Goal: Information Seeking & Learning: Check status

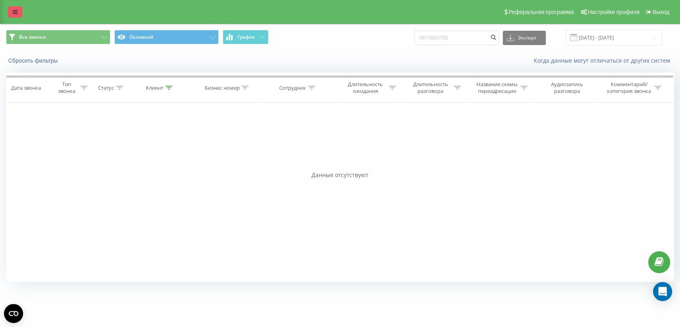
click at [18, 8] on link at bounding box center [15, 11] width 14 height 11
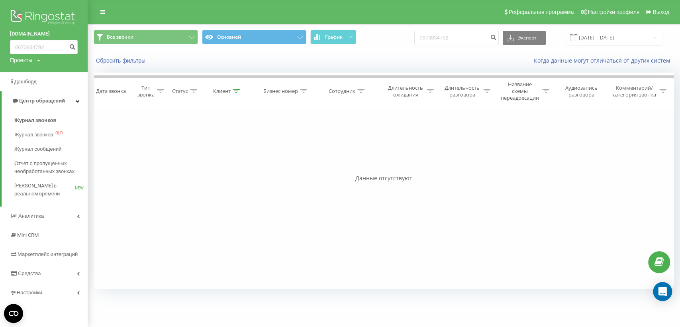
click at [45, 14] on img at bounding box center [44, 18] width 68 height 20
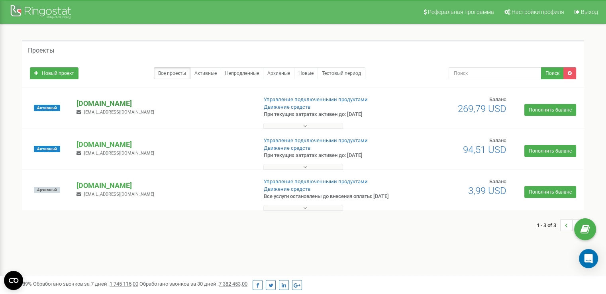
click at [112, 103] on p "[DOMAIN_NAME]" at bounding box center [163, 103] width 174 height 10
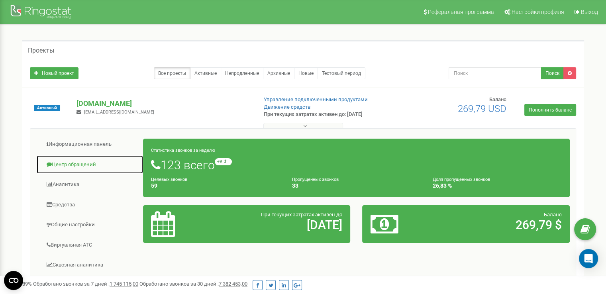
click at [77, 162] on link "Центр обращений" at bounding box center [89, 165] width 107 height 20
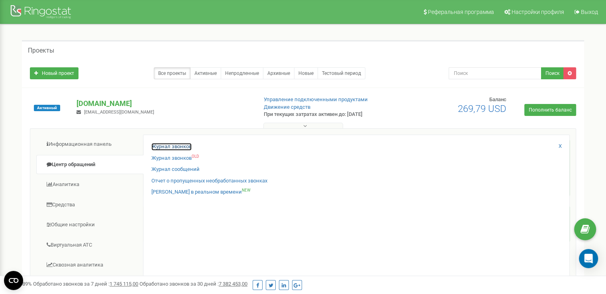
click at [172, 145] on link "Журнал звонков" at bounding box center [171, 147] width 40 height 8
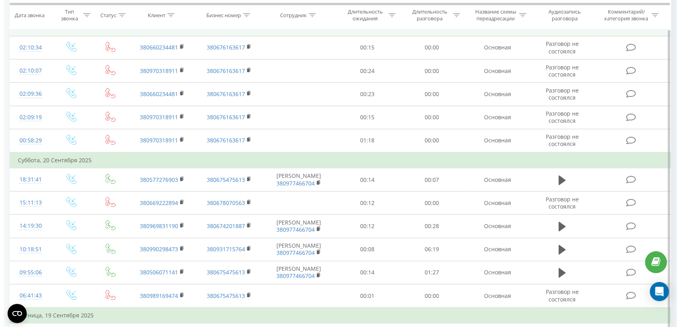
scroll to position [177, 0]
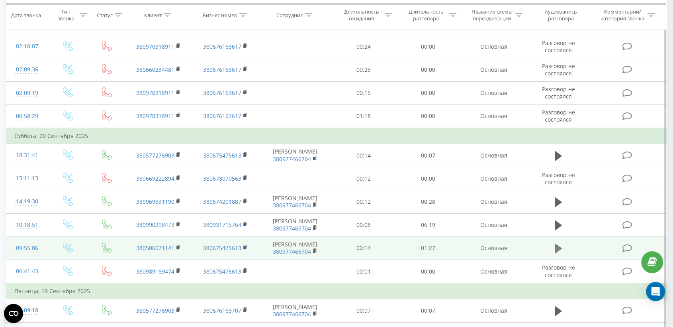
click at [560, 250] on icon at bounding box center [558, 248] width 7 height 11
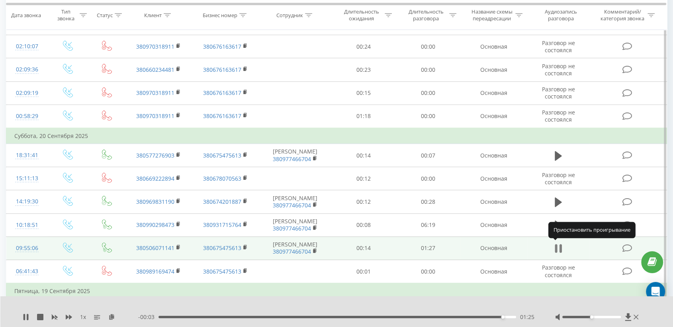
click at [559, 248] on icon at bounding box center [558, 248] width 7 height 11
click at [178, 246] on rect at bounding box center [178, 247] width 2 height 4
click at [606, 252] on td at bounding box center [628, 247] width 77 height 23
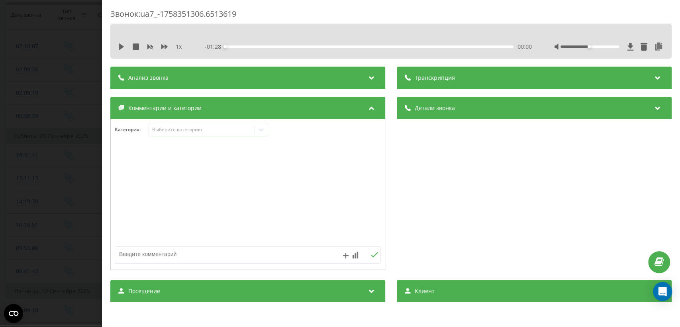
click at [367, 110] on icon at bounding box center [372, 107] width 10 height 8
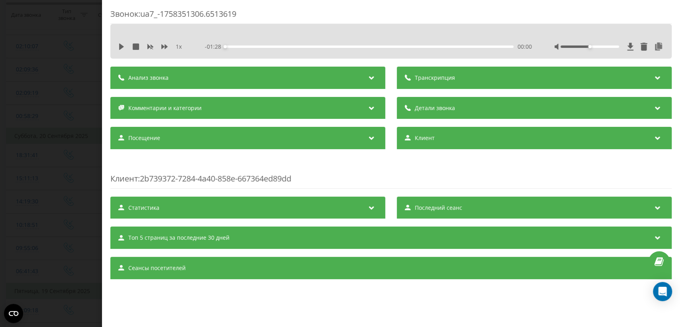
click at [364, 110] on div "Комментарии и категории" at bounding box center [247, 108] width 275 height 22
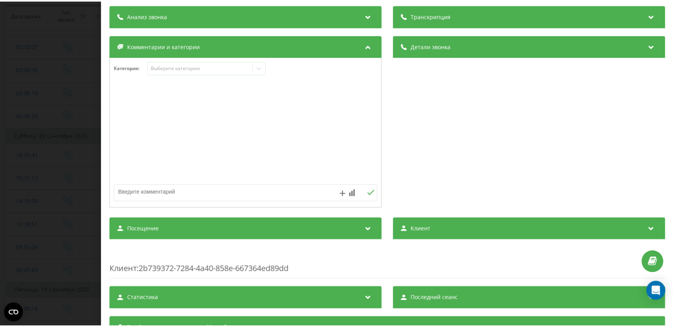
scroll to position [118, 0]
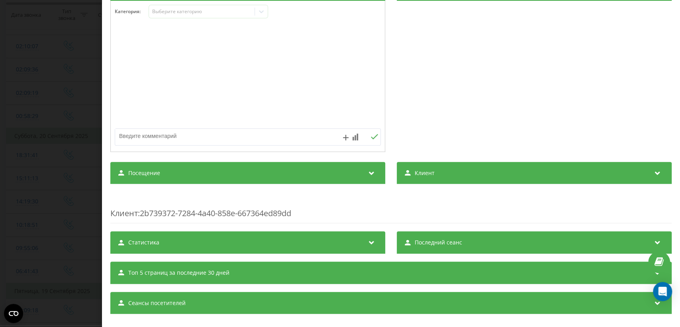
click at [353, 176] on div "Посещение" at bounding box center [247, 173] width 275 height 22
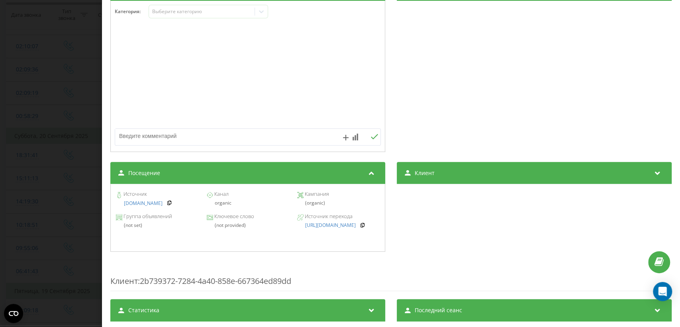
click at [84, 178] on div "Звонок : ua7_-1758351306.6513619 1 x - 01:28 00:00 00:00 Транскрипция Для анали…" at bounding box center [340, 163] width 680 height 327
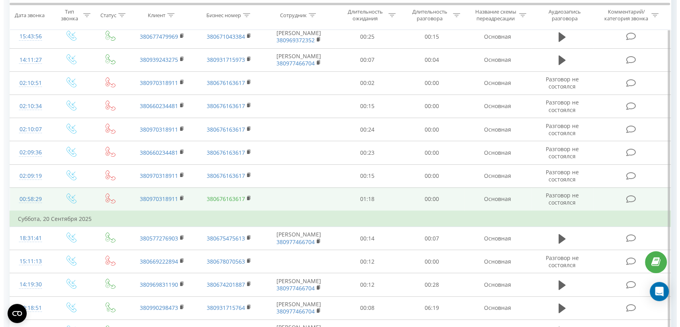
scroll to position [118, 0]
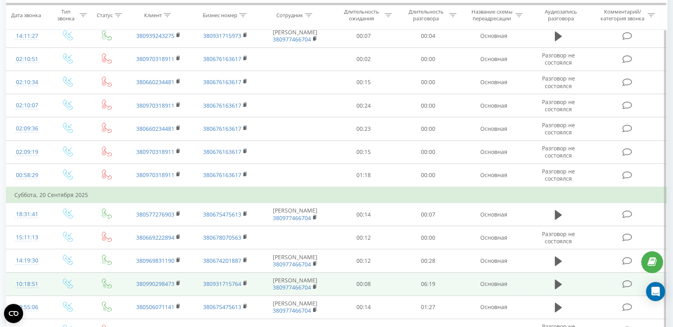
click at [598, 284] on td at bounding box center [628, 283] width 77 height 23
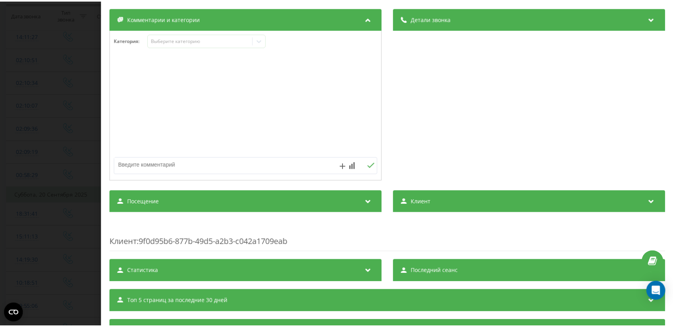
scroll to position [129, 0]
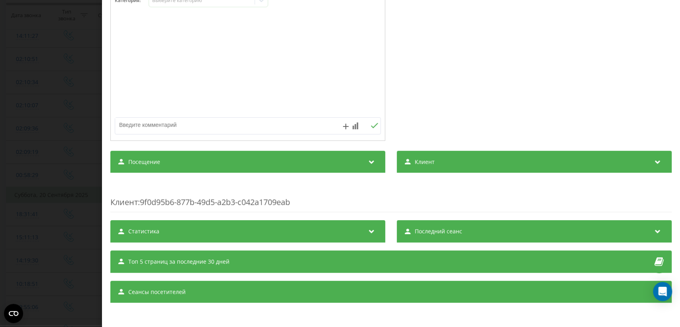
click at [352, 160] on div "Посещение" at bounding box center [247, 162] width 275 height 22
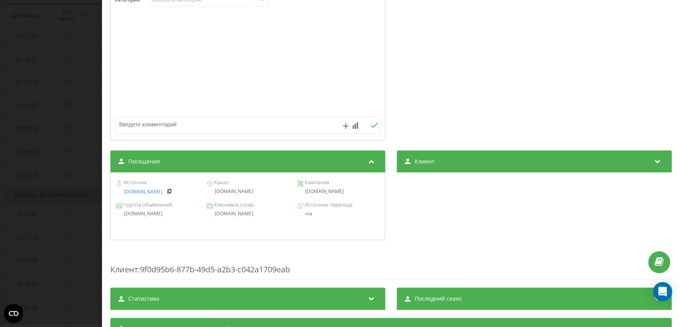
drag, startPoint x: 301, startPoint y: 194, endPoint x: 349, endPoint y: 194, distance: 48.2
click at [349, 194] on div "autoline.com.ua" at bounding box center [338, 191] width 82 height 6
copy div "autoline.com.ua"
click at [71, 235] on div "Звонок : ua2_-1758352731.6824984 1 x - 06:20 00:00 00:00 Транскрипция Для анали…" at bounding box center [340, 163] width 680 height 327
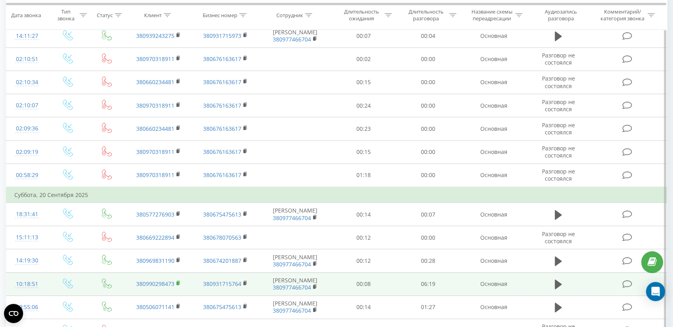
click at [177, 284] on rect at bounding box center [178, 283] width 2 height 4
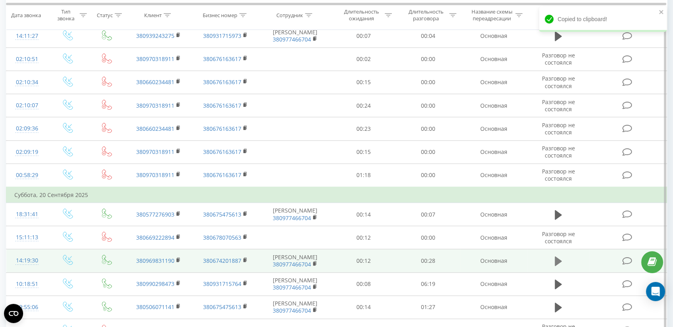
click at [559, 259] on icon at bounding box center [558, 261] width 7 height 10
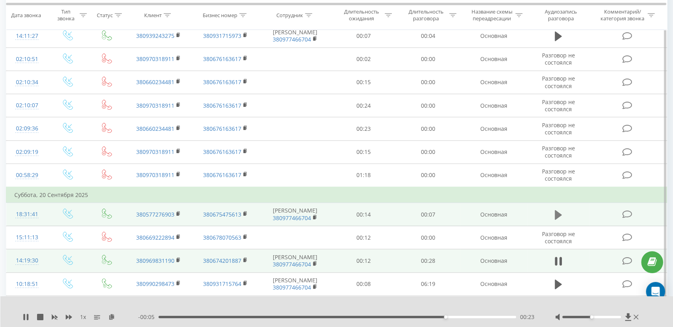
click at [559, 214] on icon at bounding box center [558, 215] width 7 height 10
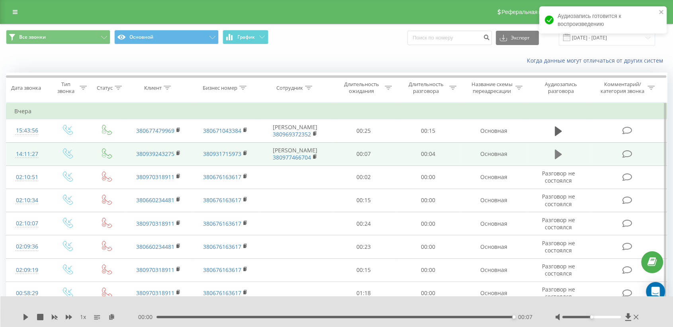
click at [557, 153] on icon at bounding box center [558, 154] width 7 height 10
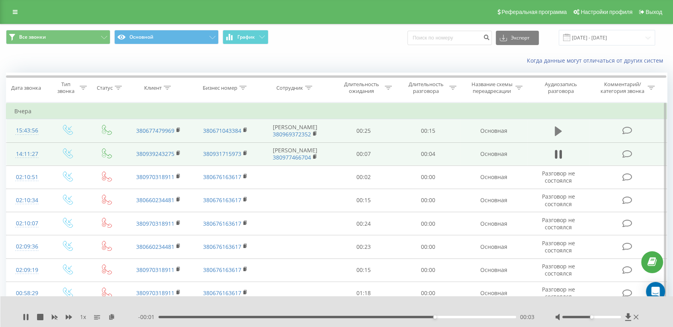
click at [556, 131] on icon at bounding box center [558, 131] width 7 height 10
